Goal: Find specific page/section: Find specific page/section

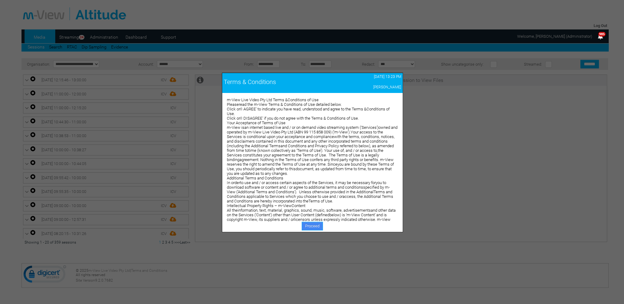
click at [305, 226] on link "Proceed" at bounding box center [312, 226] width 21 height 9
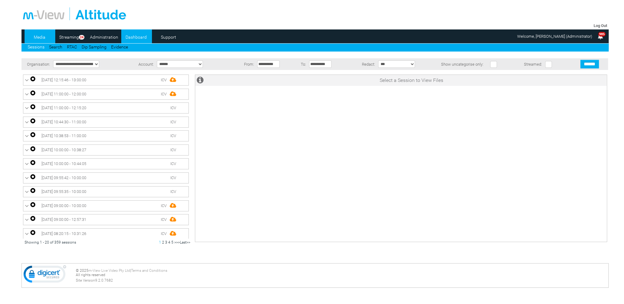
click at [139, 38] on link "Dashboard" at bounding box center [136, 37] width 30 height 9
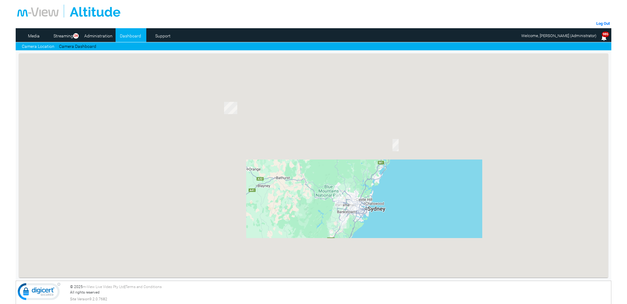
click at [73, 46] on link "Camera Dashboard" at bounding box center [77, 46] width 37 height 6
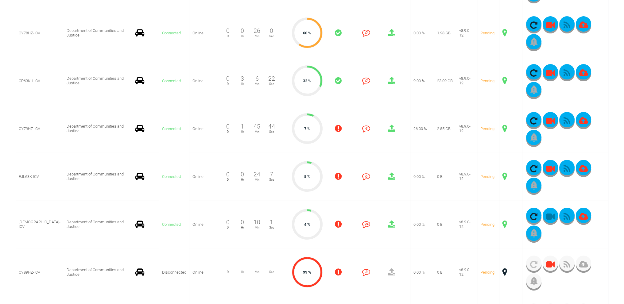
scroll to position [246, 0]
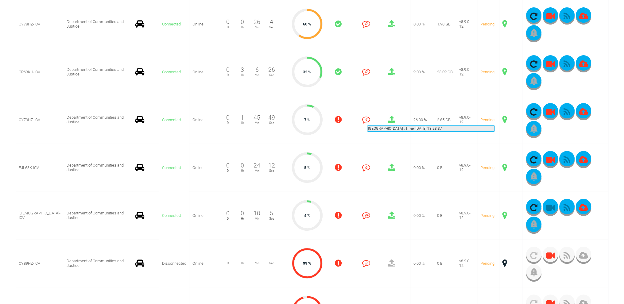
click at [503, 118] on span at bounding box center [505, 120] width 5 height 8
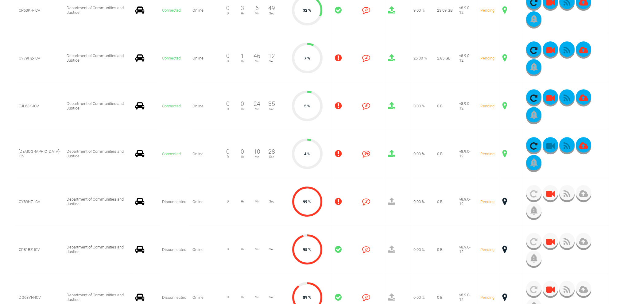
scroll to position [338, 0]
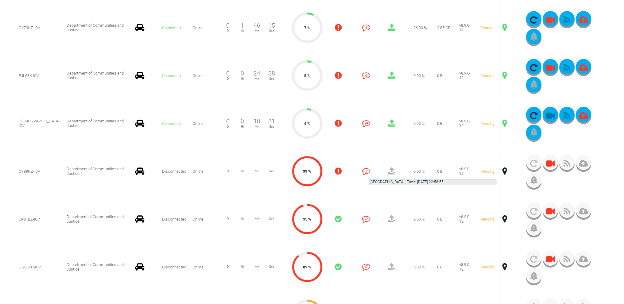
click at [503, 172] on span at bounding box center [505, 171] width 5 height 8
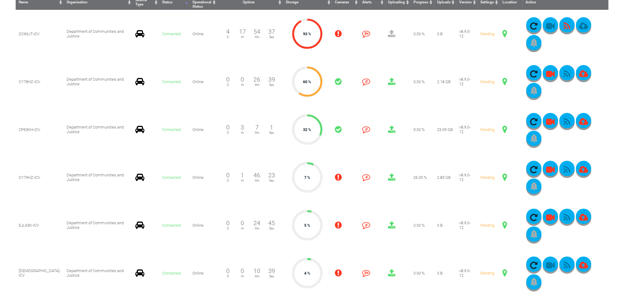
scroll to position [184, 0]
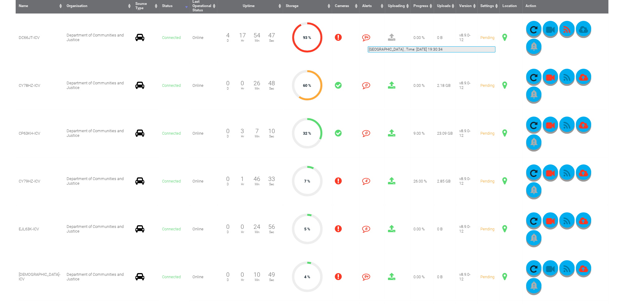
click at [503, 39] on span at bounding box center [505, 37] width 5 height 8
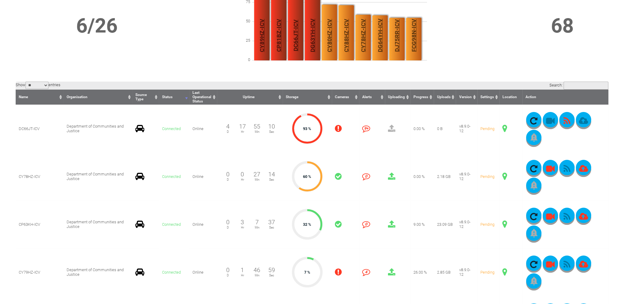
scroll to position [92, 0]
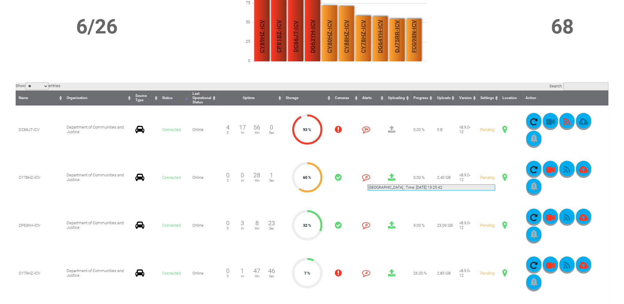
click at [503, 177] on span at bounding box center [505, 178] width 5 height 8
